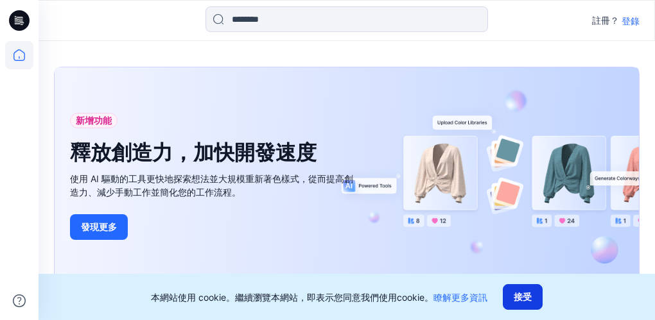
click at [533, 296] on button "接受" at bounding box center [523, 297] width 40 height 26
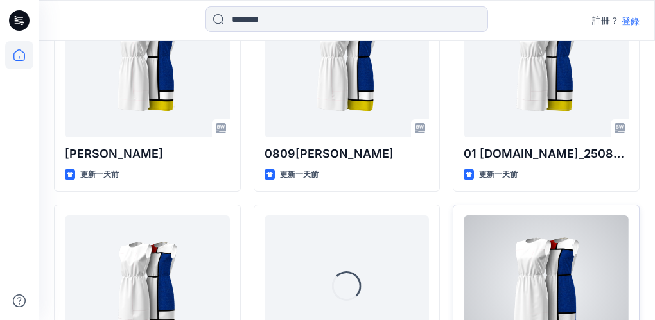
scroll to position [2503, 0]
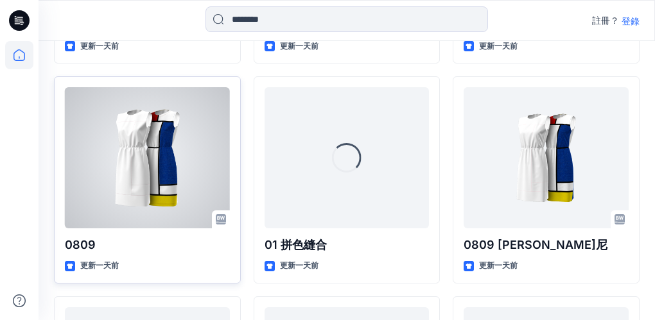
click at [153, 164] on div at bounding box center [147, 157] width 165 height 141
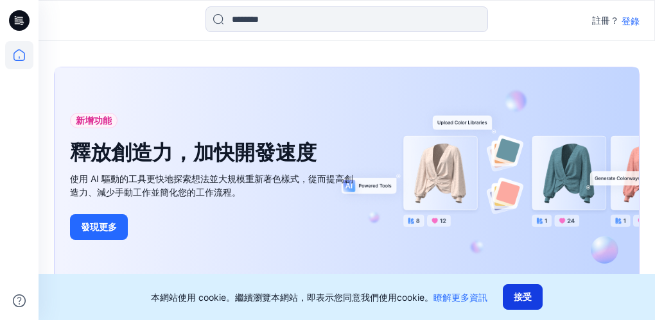
click at [523, 296] on button "接受" at bounding box center [523, 297] width 40 height 26
